Goal: Transaction & Acquisition: Purchase product/service

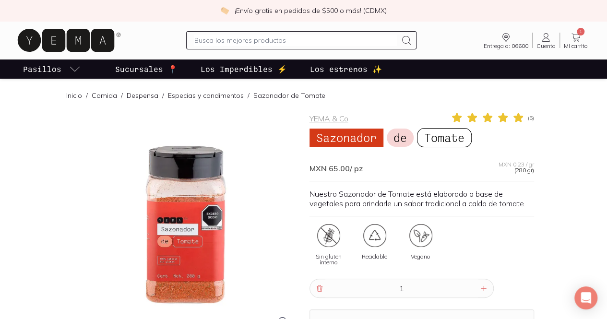
click at [547, 34] on link "Cuenta Cuenta" at bounding box center [546, 40] width 27 height 17
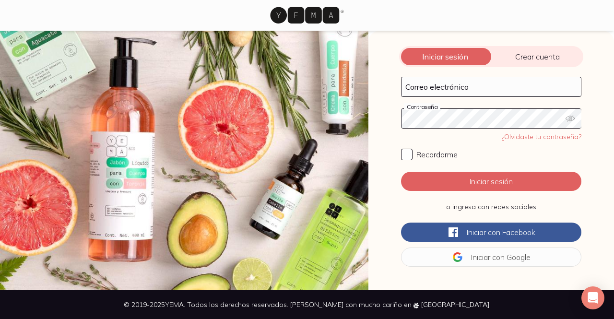
click at [513, 57] on span "Crear cuenta" at bounding box center [537, 57] width 92 height 10
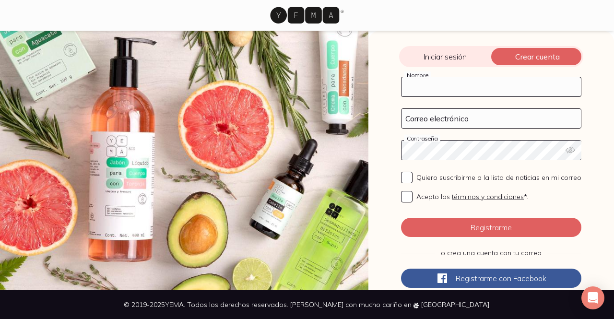
click at [467, 93] on input "Nombre" at bounding box center [491, 86] width 179 height 19
type input "[PERSON_NAME] De la [PERSON_NAME]"
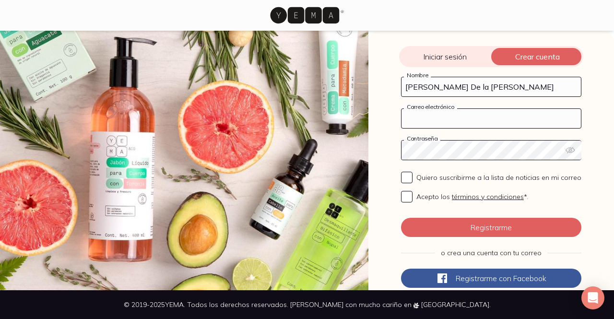
click at [470, 123] on input "Correo electrónico" at bounding box center [491, 118] width 179 height 19
type input "[EMAIL_ADDRESS][DOMAIN_NAME]"
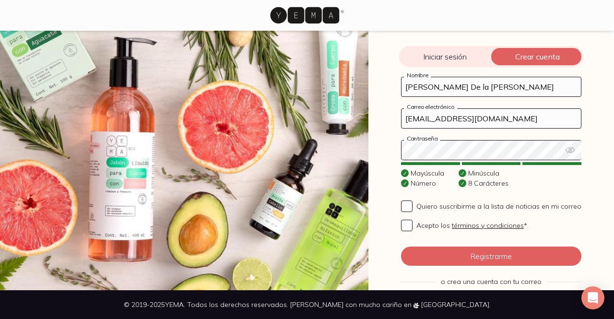
click at [570, 151] on icon "button" at bounding box center [570, 150] width 9 height 6
click at [401, 229] on input "Acepto los términos y condiciones *." at bounding box center [407, 226] width 12 height 12
checkbox input "true"
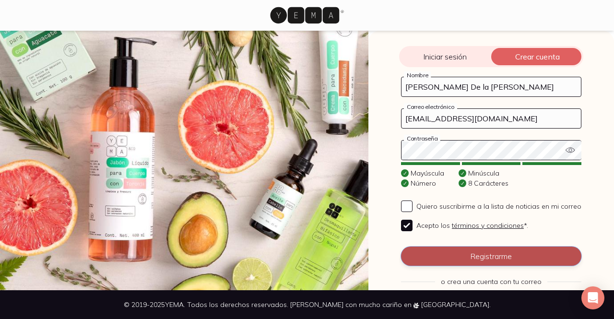
click at [446, 261] on button "Registrarme" at bounding box center [491, 256] width 180 height 19
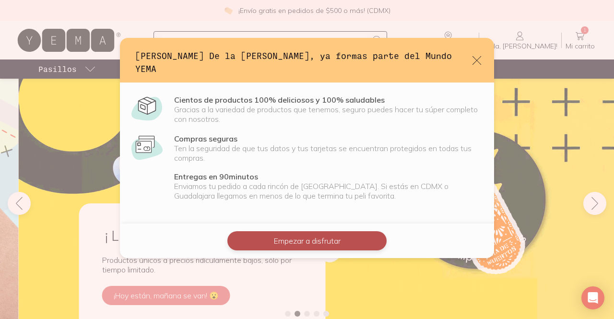
click at [353, 231] on button "Empezar a disfrutar" at bounding box center [306, 240] width 159 height 19
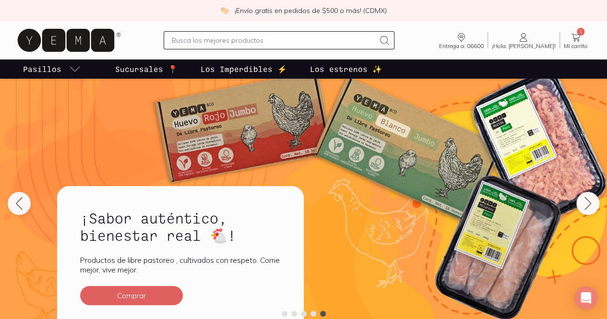
click at [574, 40] on icon at bounding box center [576, 38] width 12 height 12
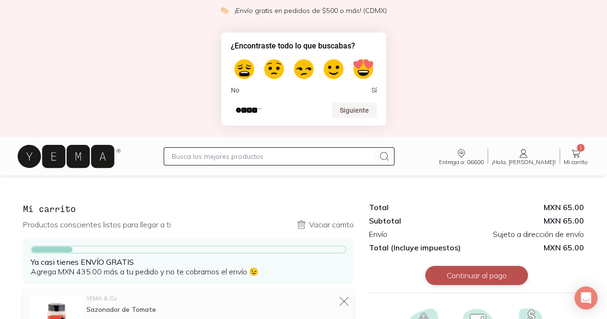
click at [454, 275] on button "Continuar al pago" at bounding box center [476, 275] width 103 height 19
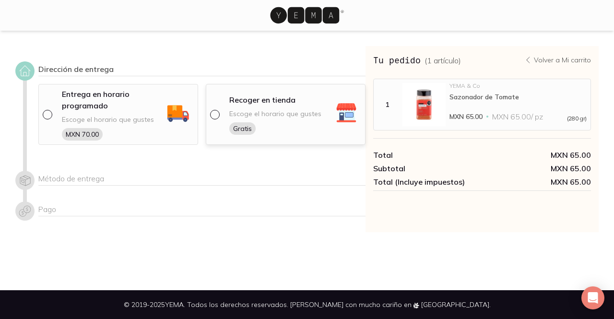
click at [220, 113] on div at bounding box center [216, 115] width 13 height 10
click at [218, 113] on input "radio" at bounding box center [214, 114] width 8 height 8
radio input "true"
select select "204"
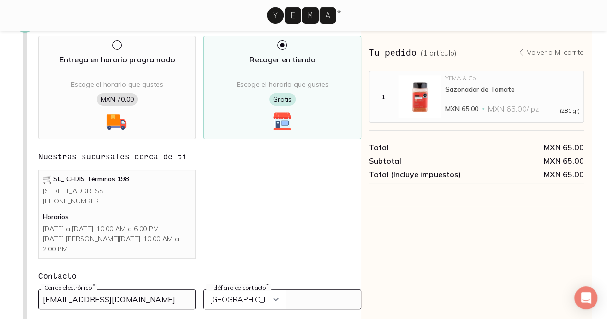
scroll to position [96, 0]
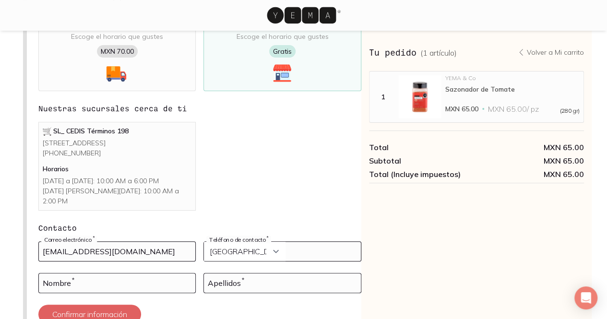
drag, startPoint x: 135, startPoint y: 121, endPoint x: 46, endPoint y: 92, distance: 94.5
click at [46, 126] on div "SL_ CEDIS Términos [STREET_ADDRESS] [PHONE_NUMBER] Horarios [DATE] a [DATE]: 10…" at bounding box center [117, 166] width 149 height 80
click at [91, 138] on p "[STREET_ADDRESS] [PHONE_NUMBER]" at bounding box center [117, 148] width 149 height 20
drag, startPoint x: 157, startPoint y: 115, endPoint x: 43, endPoint y: 97, distance: 115.2
click at [43, 138] on p "[STREET_ADDRESS] [PHONE_NUMBER]" at bounding box center [117, 148] width 149 height 20
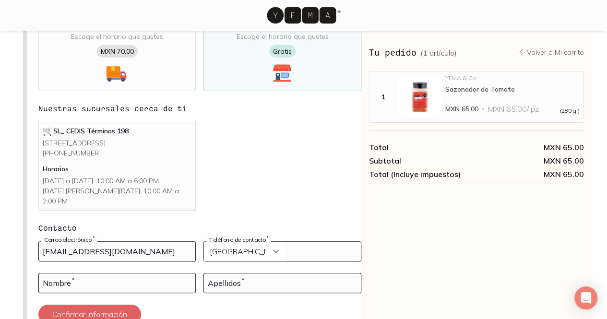
copy p "[STREET_ADDRESS]"
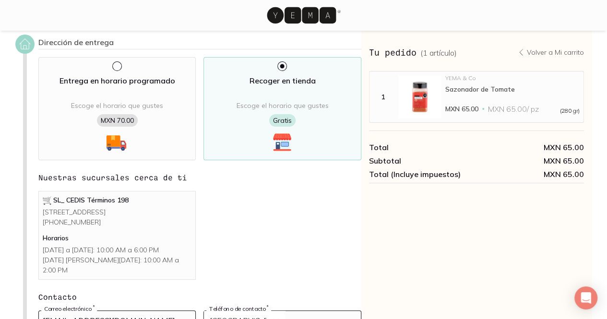
scroll to position [0, 0]
